Goal: Information Seeking & Learning: Learn about a topic

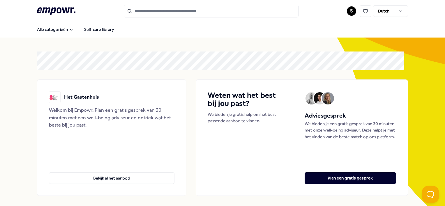
click at [187, 10] on input "Search for products, categories or subcategories" at bounding box center [211, 11] width 175 height 13
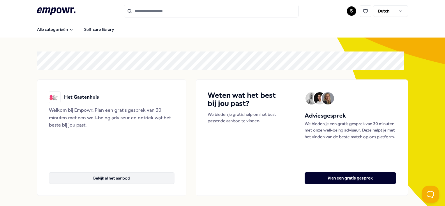
click at [121, 181] on button "Bekijk al het aanbod" at bounding box center [111, 178] width 125 height 12
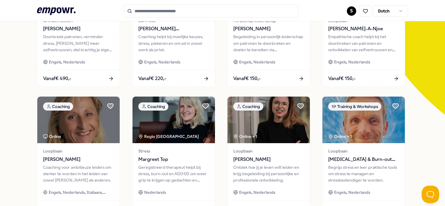
scroll to position [29, 0]
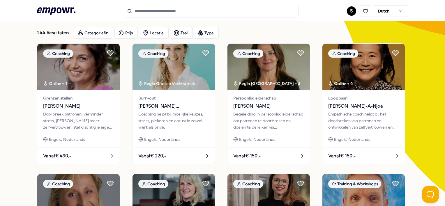
click at [164, 11] on input "Search for products, categories or subcategories" at bounding box center [211, 11] width 175 height 13
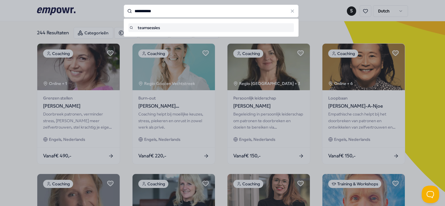
type input "**********"
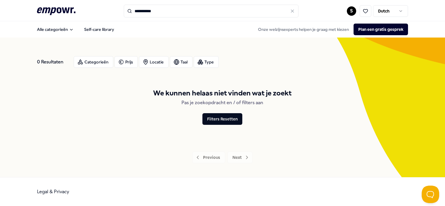
click at [164, 13] on input "**********" at bounding box center [211, 11] width 175 height 13
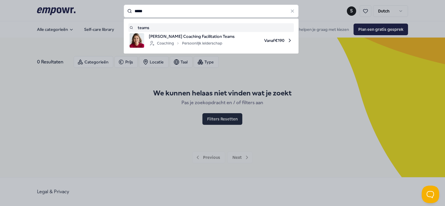
type input "*****"
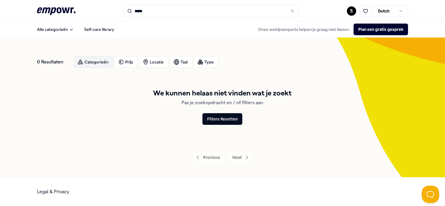
click at [94, 64] on div "Categorieën" at bounding box center [94, 62] width 40 height 12
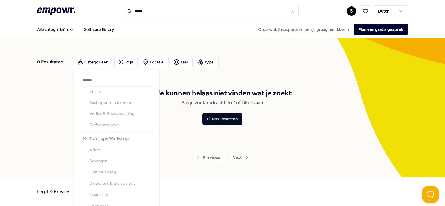
scroll to position [191, 0]
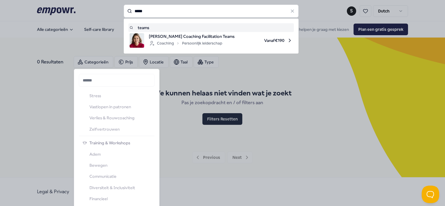
click at [159, 8] on input "*****" at bounding box center [211, 11] width 175 height 13
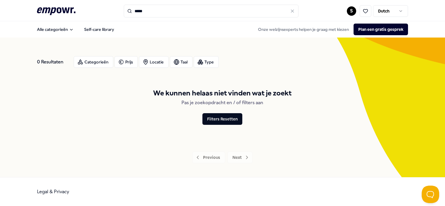
drag, startPoint x: 248, startPoint y: 83, endPoint x: 244, endPoint y: 81, distance: 4.0
click at [208, 65] on div "Type" at bounding box center [206, 62] width 25 height 12
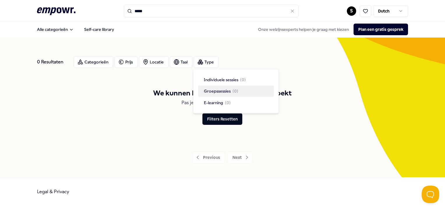
click at [217, 92] on span "Groepssessies" at bounding box center [217, 91] width 27 height 6
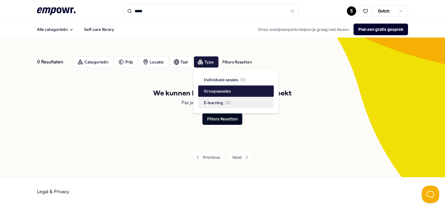
click at [312, 66] on div "Categorieën Prijs Locatie Taal Type Filters Resetten" at bounding box center [241, 62] width 334 height 12
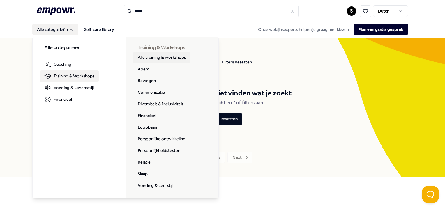
click at [158, 57] on link "Alle training & workshops" at bounding box center [161, 58] width 57 height 12
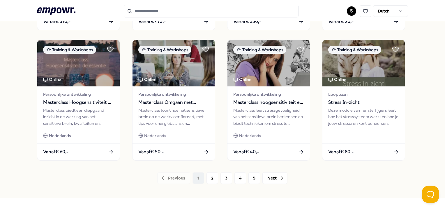
scroll to position [314, 0]
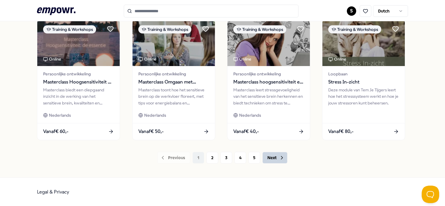
click at [276, 159] on button "Next" at bounding box center [274, 158] width 25 height 12
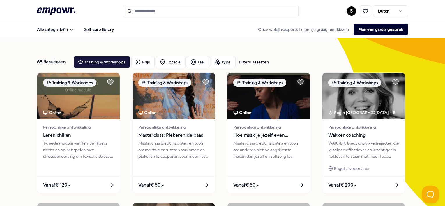
click at [176, 13] on input "Search for products, categories or subcategories" at bounding box center [211, 11] width 175 height 13
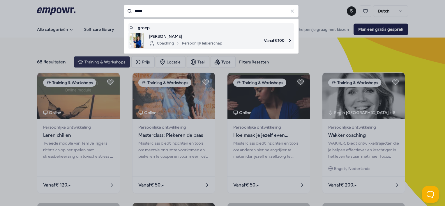
click at [165, 40] on div "Coaching Persoonlijk leiderschap" at bounding box center [185, 43] width 73 height 7
type input "*****"
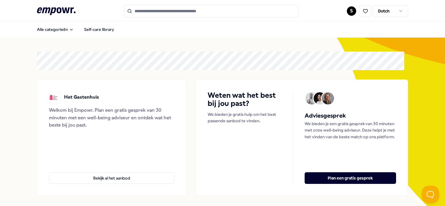
click at [207, 11] on input "Search for products, categories or subcategories" at bounding box center [211, 11] width 175 height 13
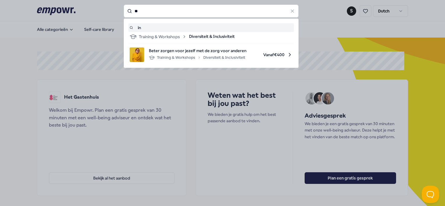
type input "*"
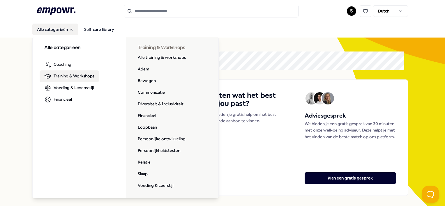
click at [75, 75] on span "Training & Workshops" at bounding box center [74, 76] width 41 height 6
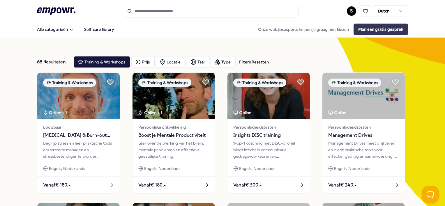
click at [368, 31] on button "Plan een gratis gesprek" at bounding box center [380, 30] width 54 height 12
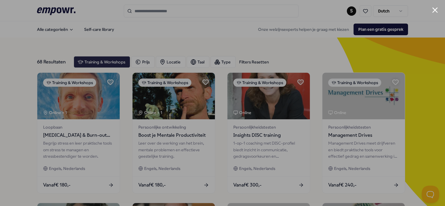
drag, startPoint x: 435, startPoint y: 9, endPoint x: 407, endPoint y: 13, distance: 29.1
click at [435, 9] on button "Close modal" at bounding box center [435, 10] width 6 height 6
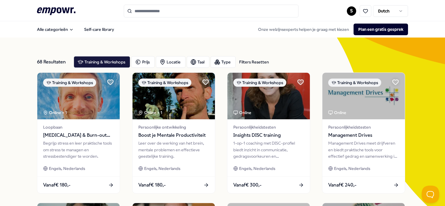
click at [196, 10] on input "Search for products, categories or subcategories" at bounding box center [211, 11] width 175 height 13
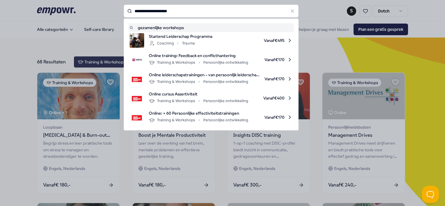
click at [236, 10] on input "**********" at bounding box center [211, 11] width 175 height 13
type input "**********"
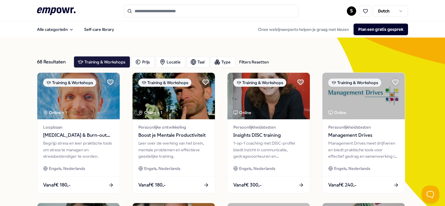
type input "**********"
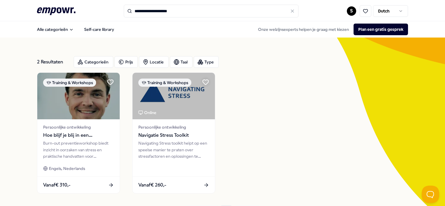
click at [290, 13] on icon at bounding box center [292, 10] width 5 height 5
click at [159, 10] on input "Search for products, categories or subcategories" at bounding box center [211, 11] width 175 height 13
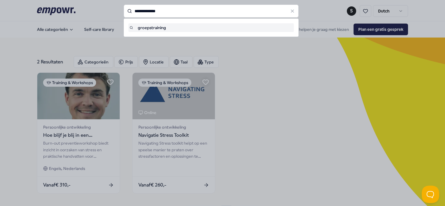
type input "**********"
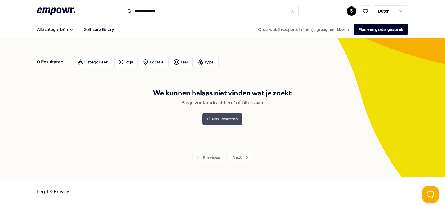
click at [219, 121] on button "Filters Resetten" at bounding box center [222, 119] width 40 height 12
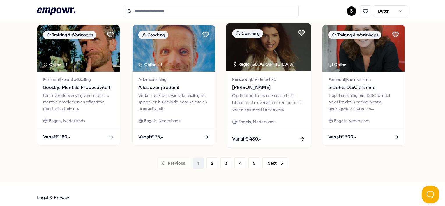
scroll to position [317, 0]
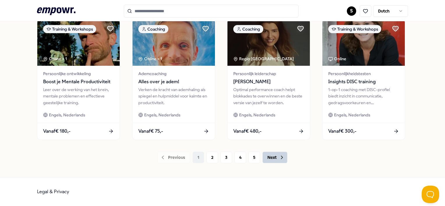
click at [276, 156] on button "Next" at bounding box center [274, 158] width 25 height 12
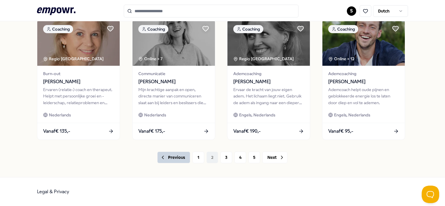
click at [165, 159] on button "Previous" at bounding box center [173, 158] width 33 height 12
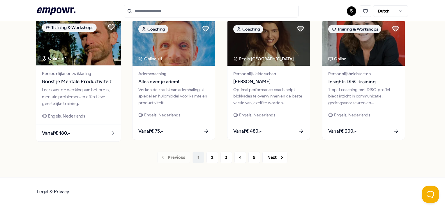
scroll to position [317, 0]
click at [107, 134] on div "Vanaf € 180,-" at bounding box center [78, 132] width 85 height 17
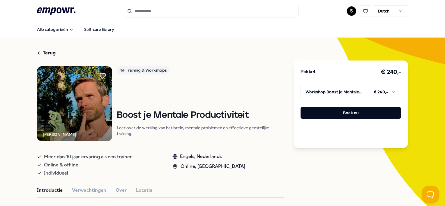
click at [148, 9] on input "Search for products, categories or subcategories" at bounding box center [211, 11] width 175 height 13
type input "*"
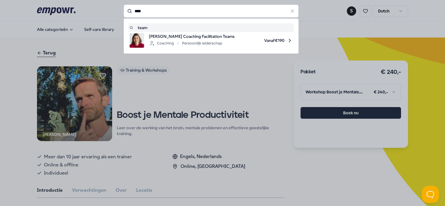
type input "****"
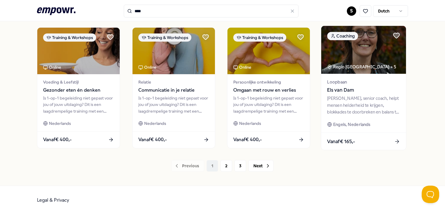
scroll to position [314, 0]
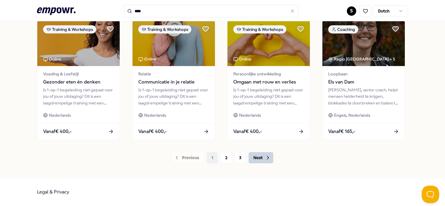
click at [255, 157] on button "Next" at bounding box center [260, 158] width 25 height 12
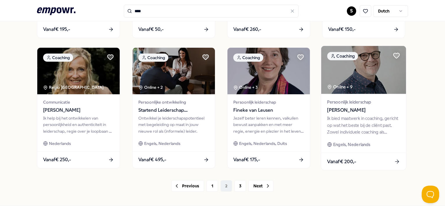
scroll to position [314, 0]
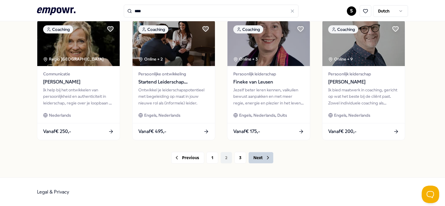
click at [255, 158] on button "Next" at bounding box center [260, 158] width 25 height 12
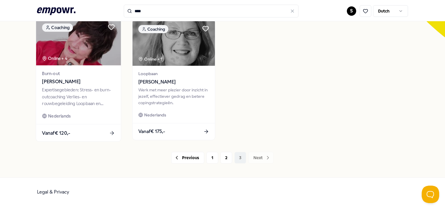
click at [65, 58] on div "Online + 4" at bounding box center [54, 58] width 25 height 7
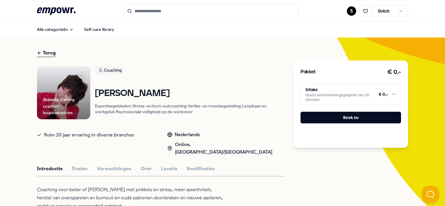
type input "****"
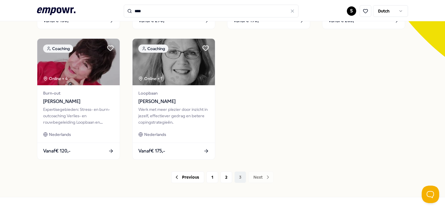
scroll to position [175, 0]
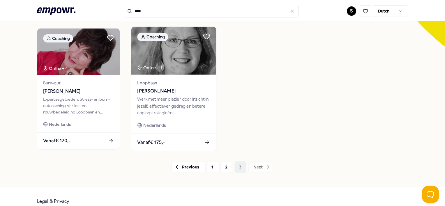
click at [161, 99] on div "Werk met meer plezier door inzicht in jezelf, effectiever gedrag en betere copi…" at bounding box center [173, 106] width 73 height 20
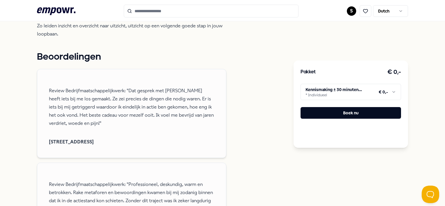
scroll to position [416, 0]
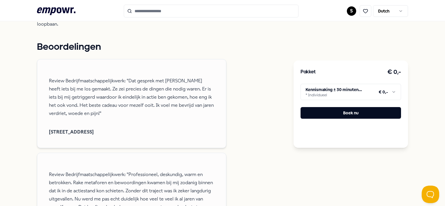
type input "****"
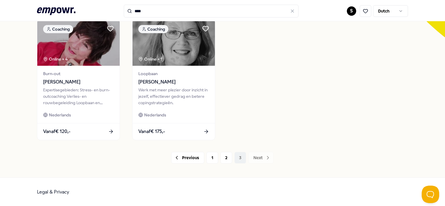
scroll to position [314, 0]
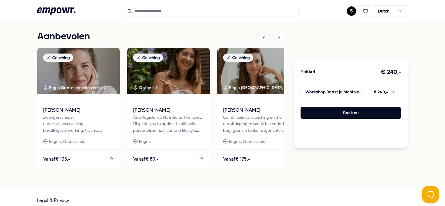
scroll to position [317, 0]
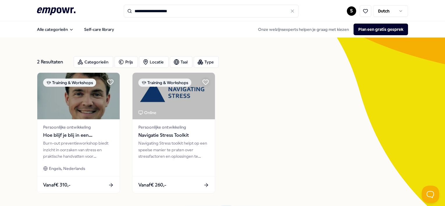
type input "**********"
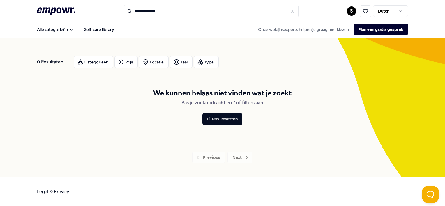
click at [317, 143] on div "0 Resultaten Categorieën Prijs Locatie Taal Type We kunnen helaas niet vinden w…" at bounding box center [222, 108] width 370 height 112
click at [99, 62] on div "Categorieën" at bounding box center [94, 62] width 40 height 12
click at [114, 104] on div "Training & Workshops Adem Bewegen Communicatie Diversiteit & Inclusiviteit Fina…" at bounding box center [116, 163] width 73 height 134
click at [114, 102] on div "Training & Workshops Adem Bewegen Communicatie Diversiteit & Inclusiviteit Fina…" at bounding box center [116, 163] width 73 height 134
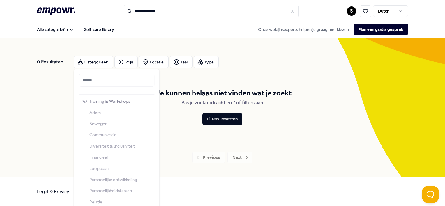
click at [211, 144] on div "0 Resultaten Categorieën Prijs Locatie Taal Type We kunnen helaas niet vinden w…" at bounding box center [222, 108] width 370 height 112
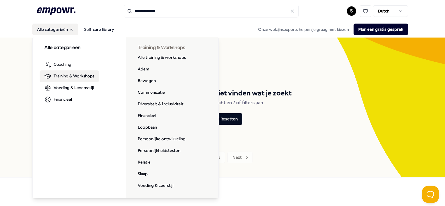
click at [70, 76] on span "Training & Workshops" at bounding box center [74, 76] width 41 height 6
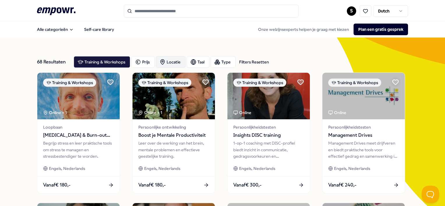
click at [179, 61] on div "Locatie" at bounding box center [171, 62] width 30 height 12
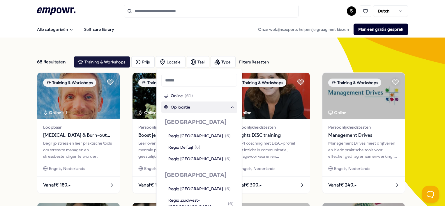
click at [174, 107] on span "Op locatie" at bounding box center [180, 107] width 19 height 6
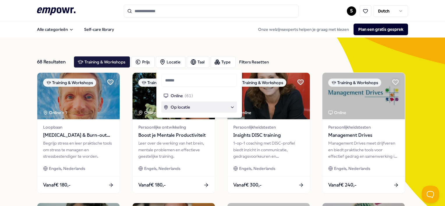
click at [182, 107] on span "Op locatie" at bounding box center [180, 107] width 19 height 6
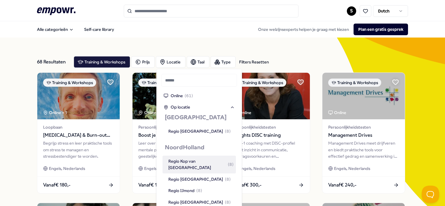
scroll to position [349, 0]
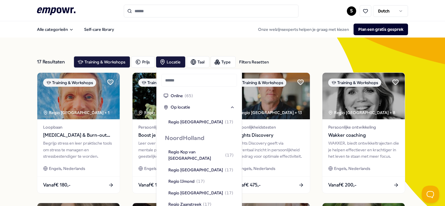
scroll to position [356, 0]
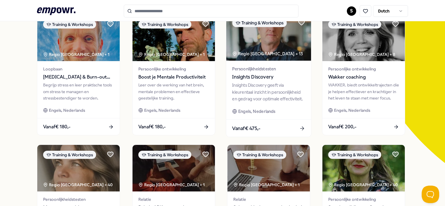
scroll to position [29, 0]
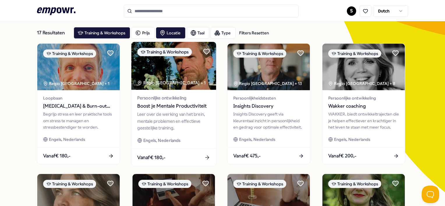
click at [173, 104] on span "Boost je Mentale Productiviteit" at bounding box center [173, 106] width 73 height 8
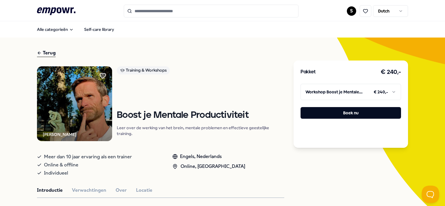
click at [145, 190] on button "Locatie" at bounding box center [144, 191] width 16 height 8
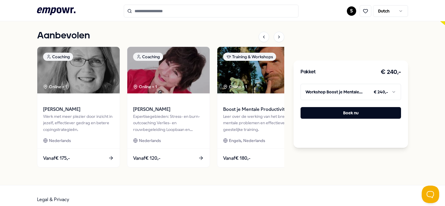
scroll to position [203, 0]
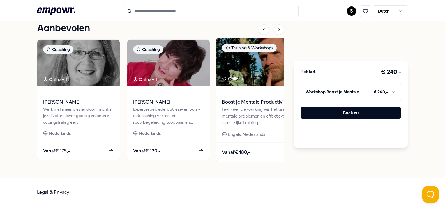
click at [248, 111] on div "Leer over de werking van het brein, mentale problemen en effectieve geestelijke…" at bounding box center [258, 116] width 73 height 20
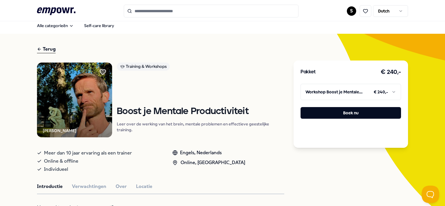
scroll to position [0, 0]
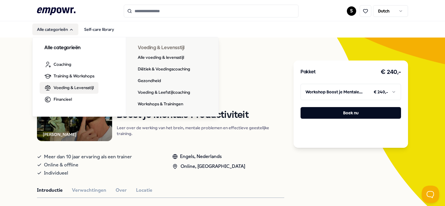
click at [65, 88] on span "Voeding & Levensstijl" at bounding box center [74, 87] width 40 height 6
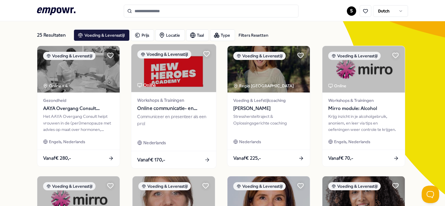
scroll to position [87, 0]
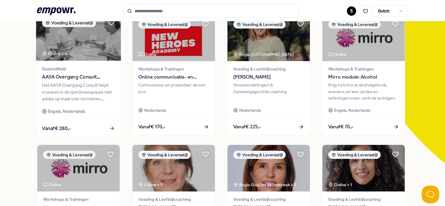
click at [92, 76] on span "AAYA Overgang Consult Gynaecoloog" at bounding box center [78, 77] width 73 height 8
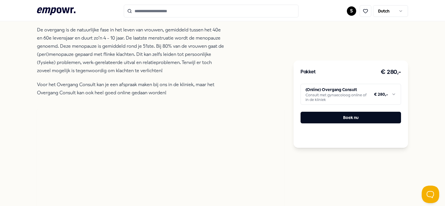
scroll to position [212, 0]
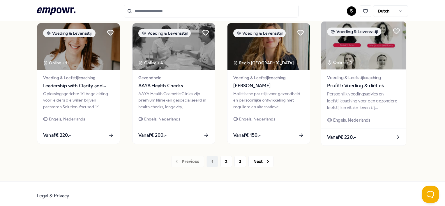
scroll to position [314, 0]
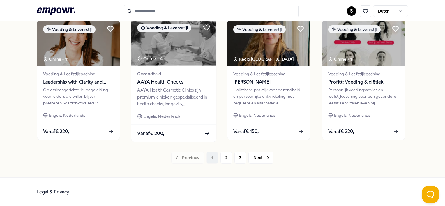
click at [174, 97] on div "AAYA Health Cosmetic Clinics zijn premium klinieken gespecialiseerd in health c…" at bounding box center [173, 97] width 73 height 20
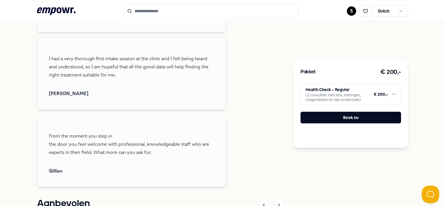
scroll to position [619, 0]
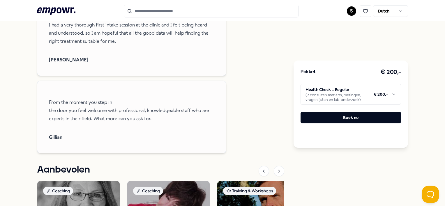
scroll to position [314, 0]
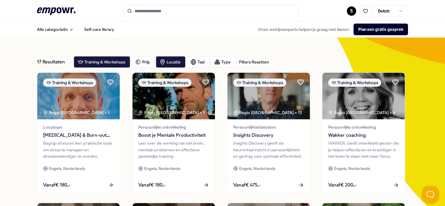
click at [158, 11] on input "Search for products, categories or subcategories" at bounding box center [211, 11] width 175 height 13
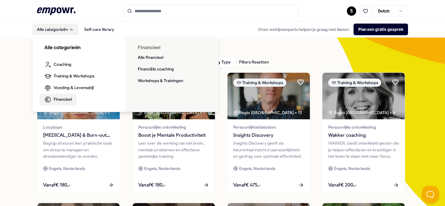
click at [61, 99] on span "Financieel" at bounding box center [63, 99] width 18 height 6
